Goal: Task Accomplishment & Management: Use online tool/utility

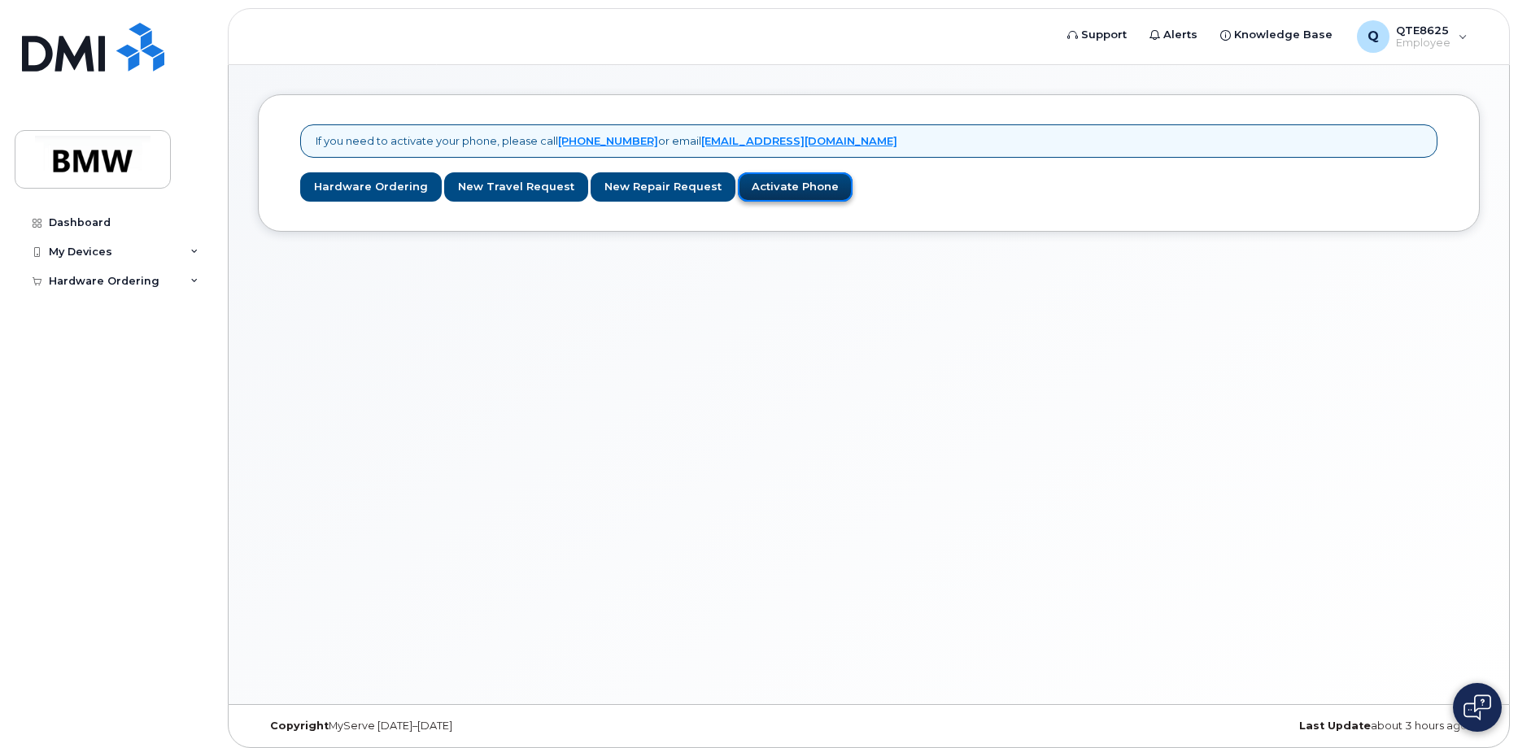
click at [744, 186] on link "Activate Phone" at bounding box center [795, 187] width 115 height 30
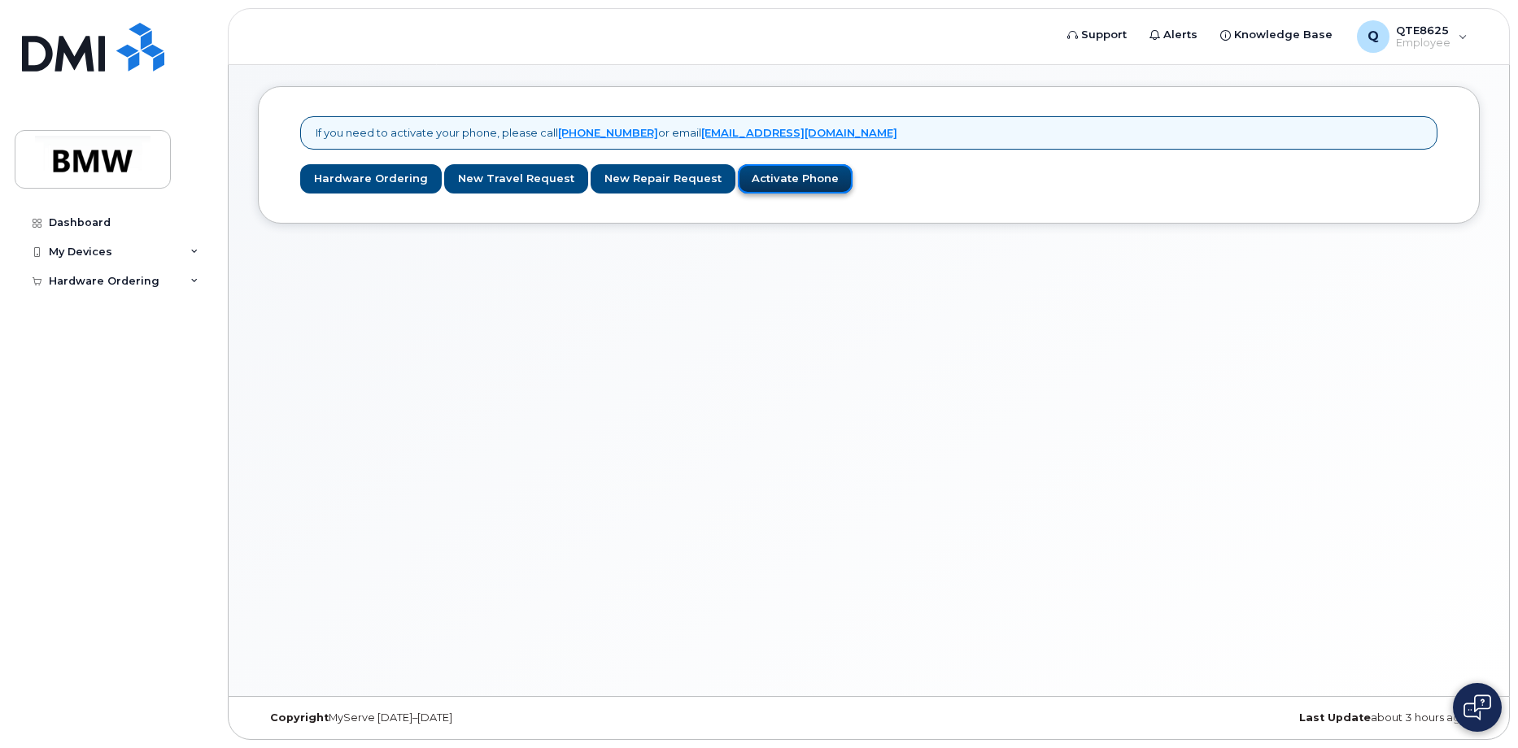
click at [773, 175] on link "Activate Phone" at bounding box center [795, 179] width 115 height 30
click at [81, 238] on div "My Devices" at bounding box center [113, 252] width 197 height 29
click at [116, 296] on link "Add Device" at bounding box center [127, 282] width 168 height 31
